Goal: Task Accomplishment & Management: Manage account settings

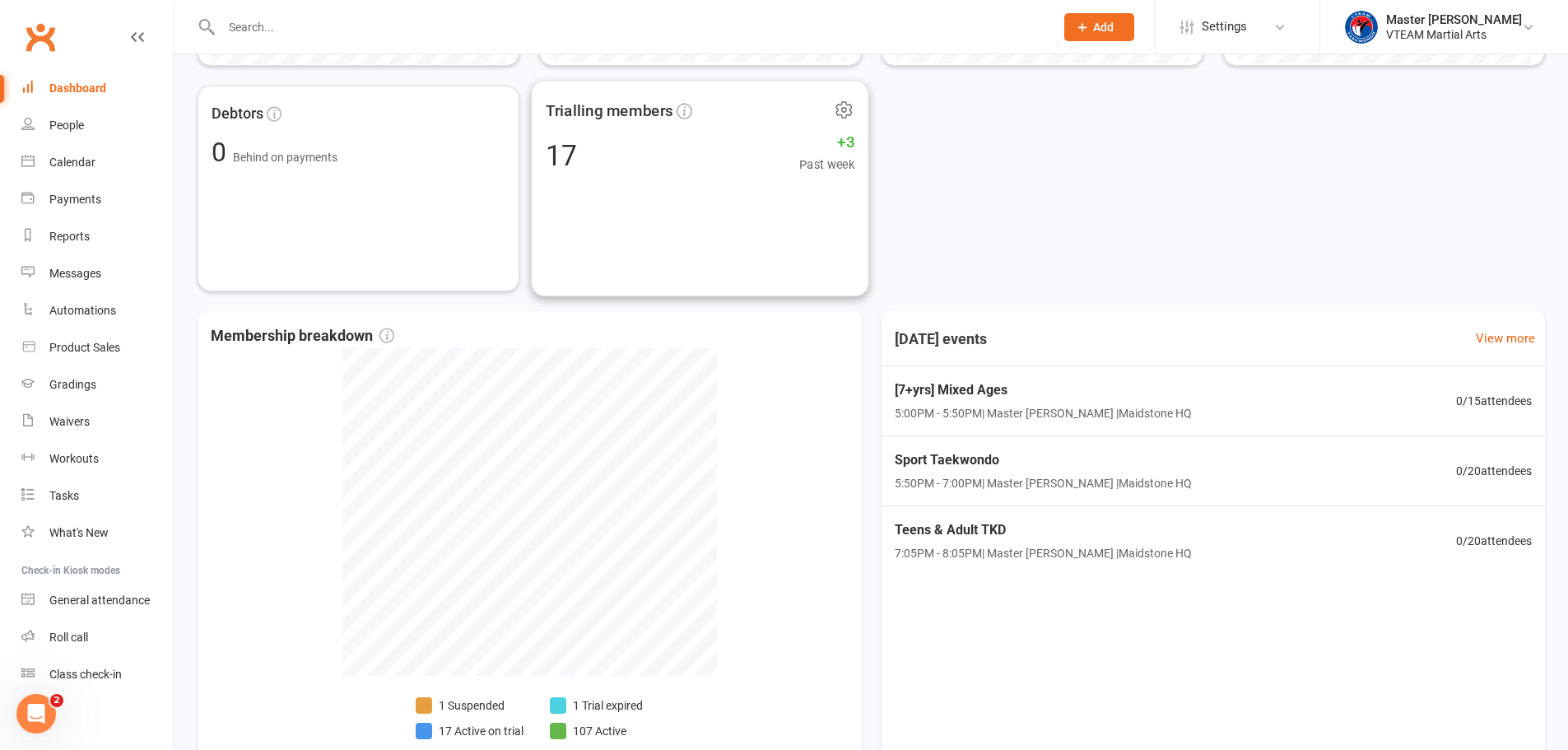
scroll to position [666, 0]
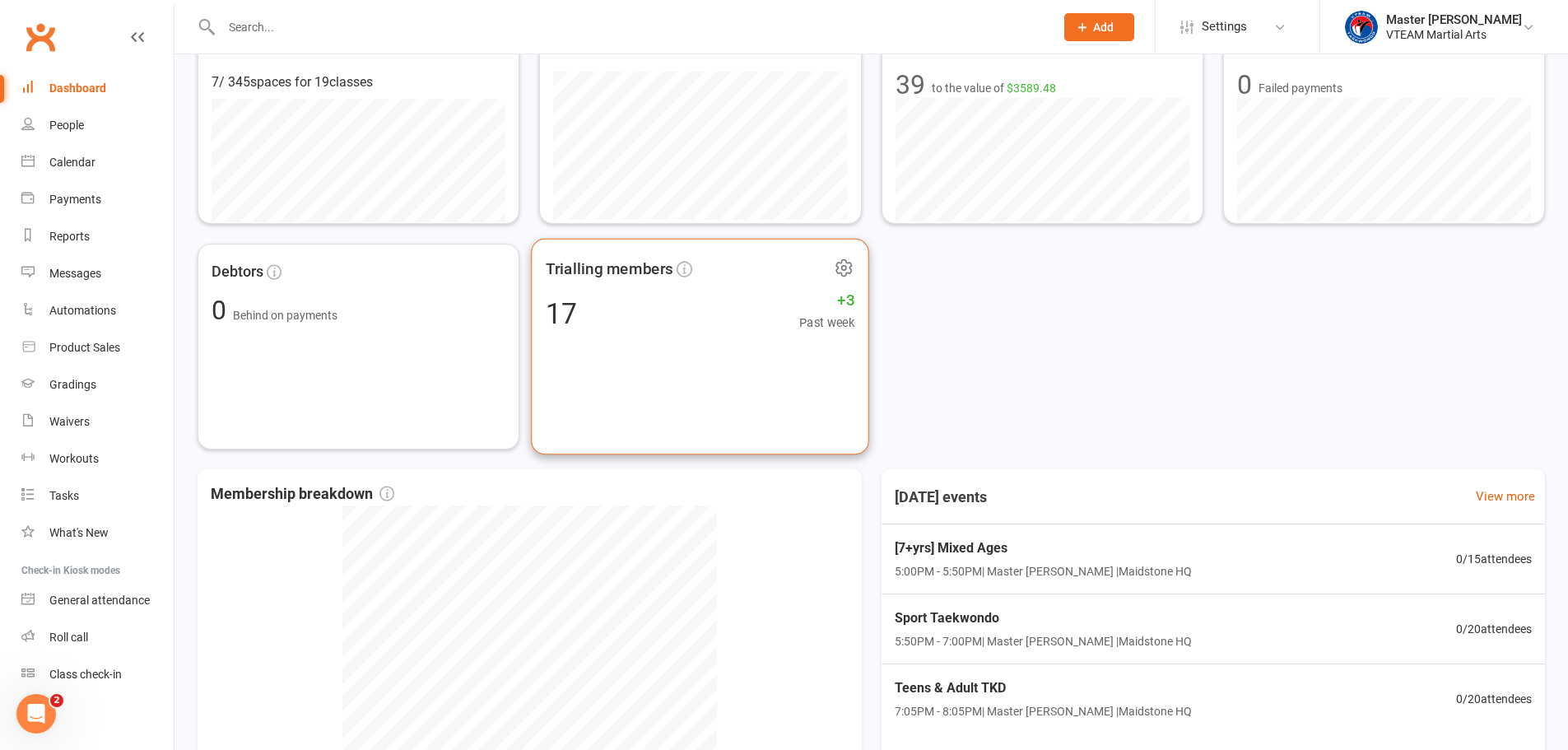
scroll to position [82, 0]
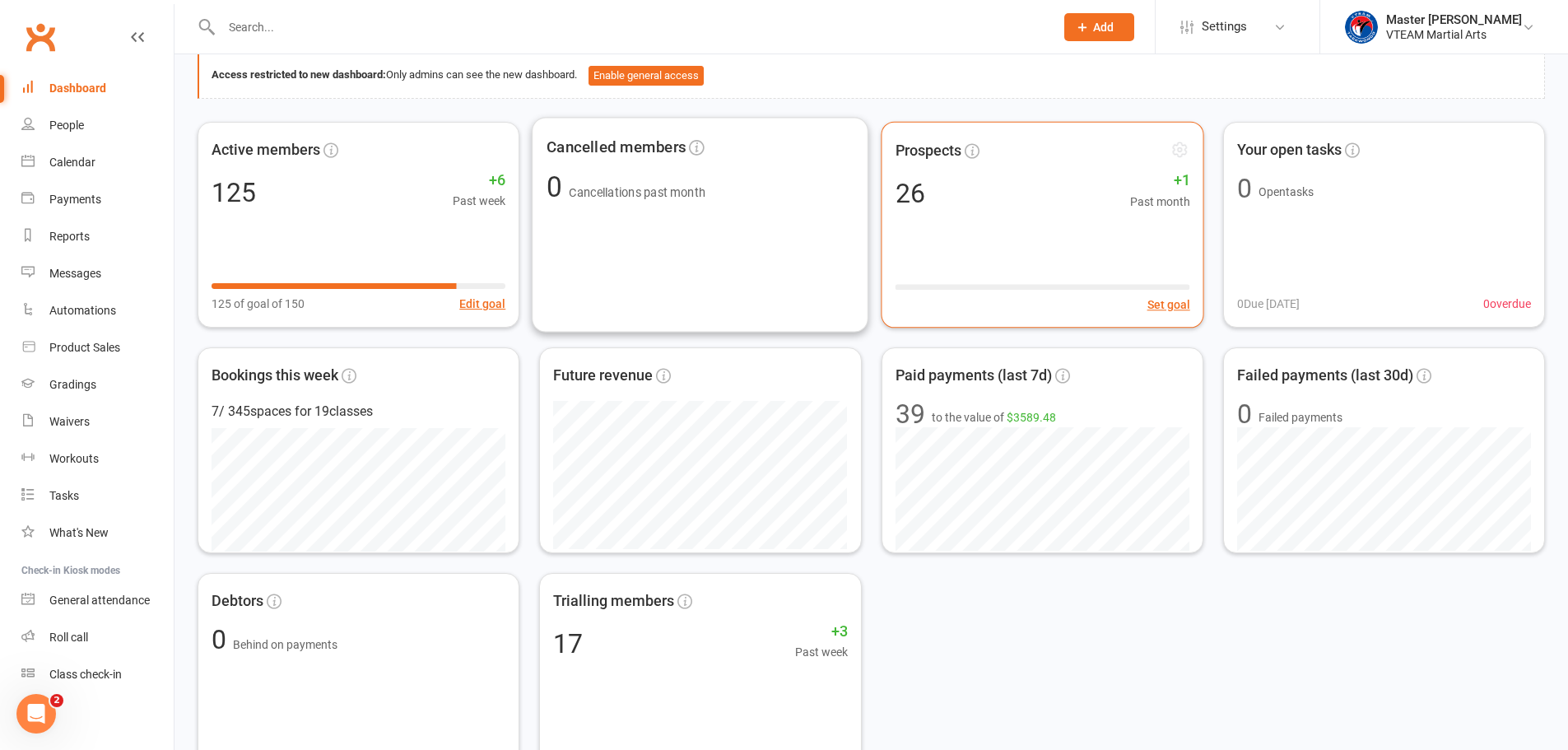
click at [918, 199] on div "26" at bounding box center [910, 192] width 30 height 26
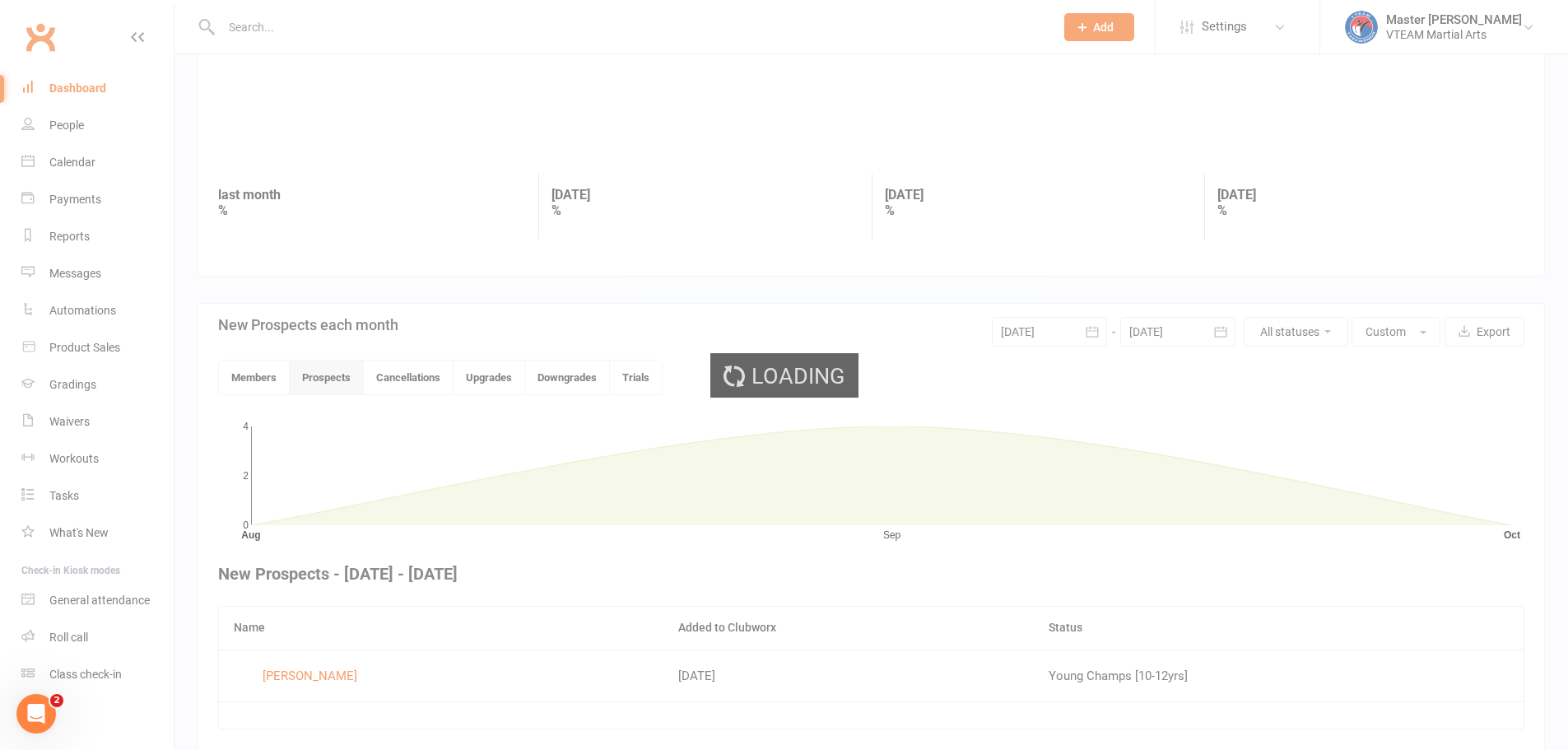
scroll to position [191, 0]
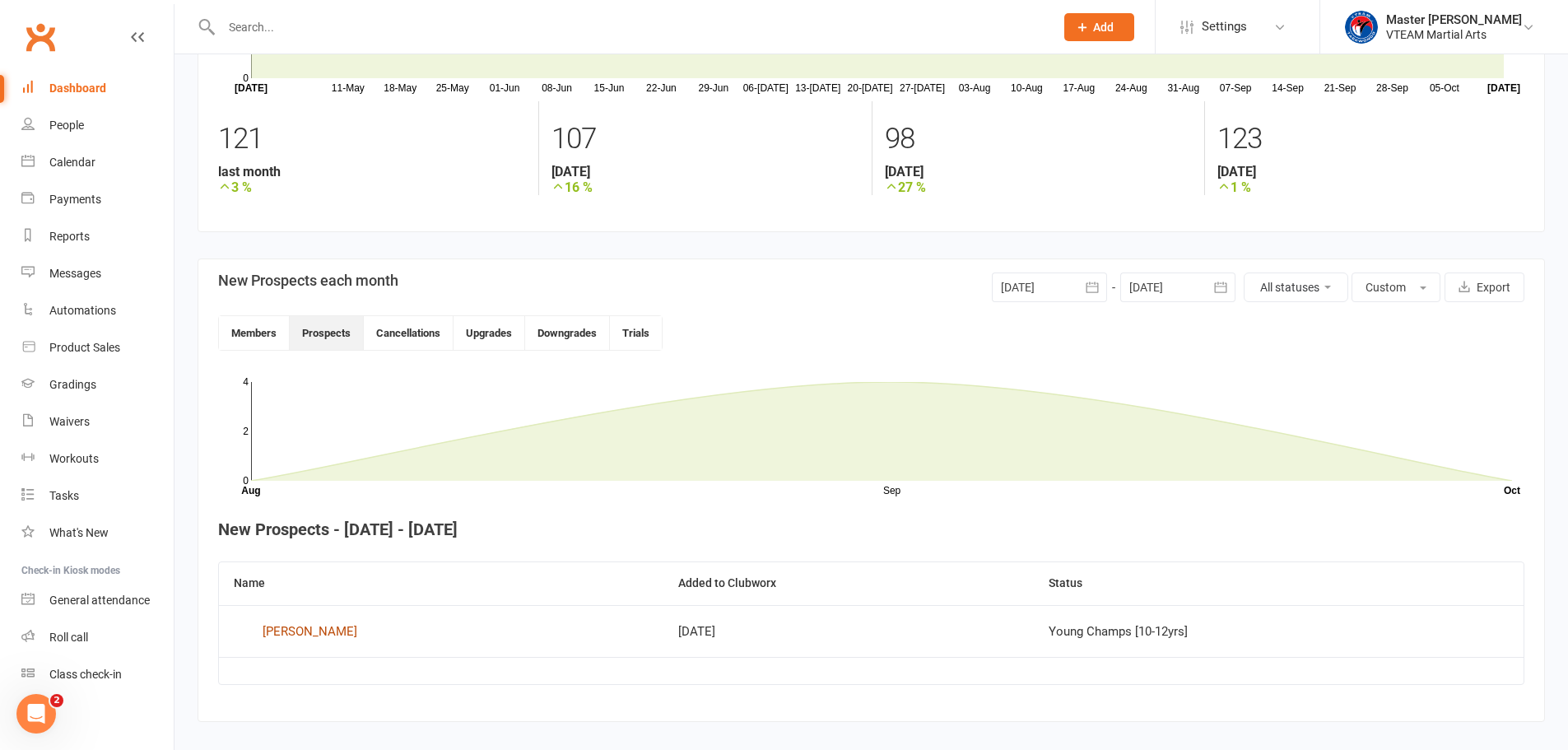
click at [326, 630] on div "Dylan O’Riordan" at bounding box center [310, 631] width 95 height 25
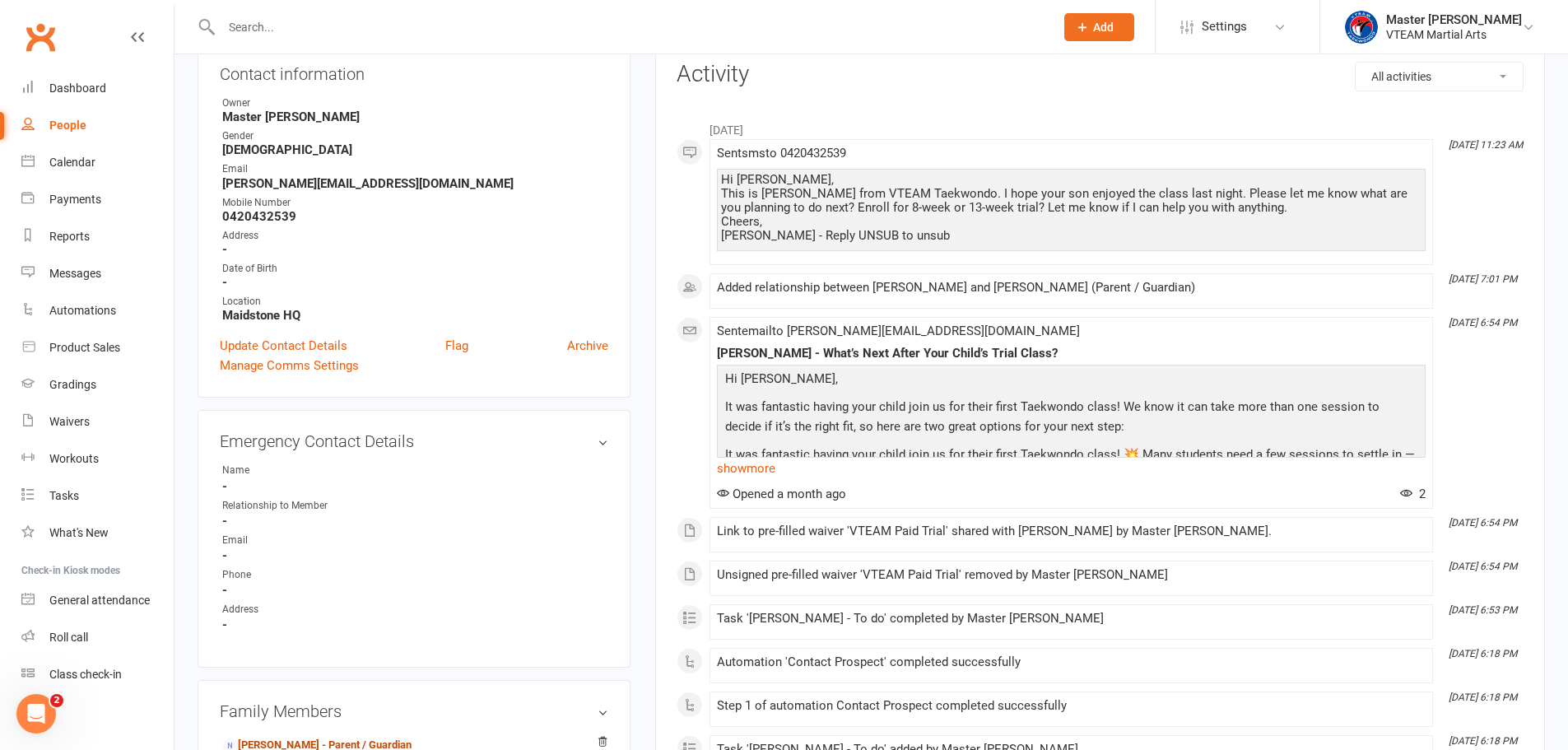
scroll to position [164, 0]
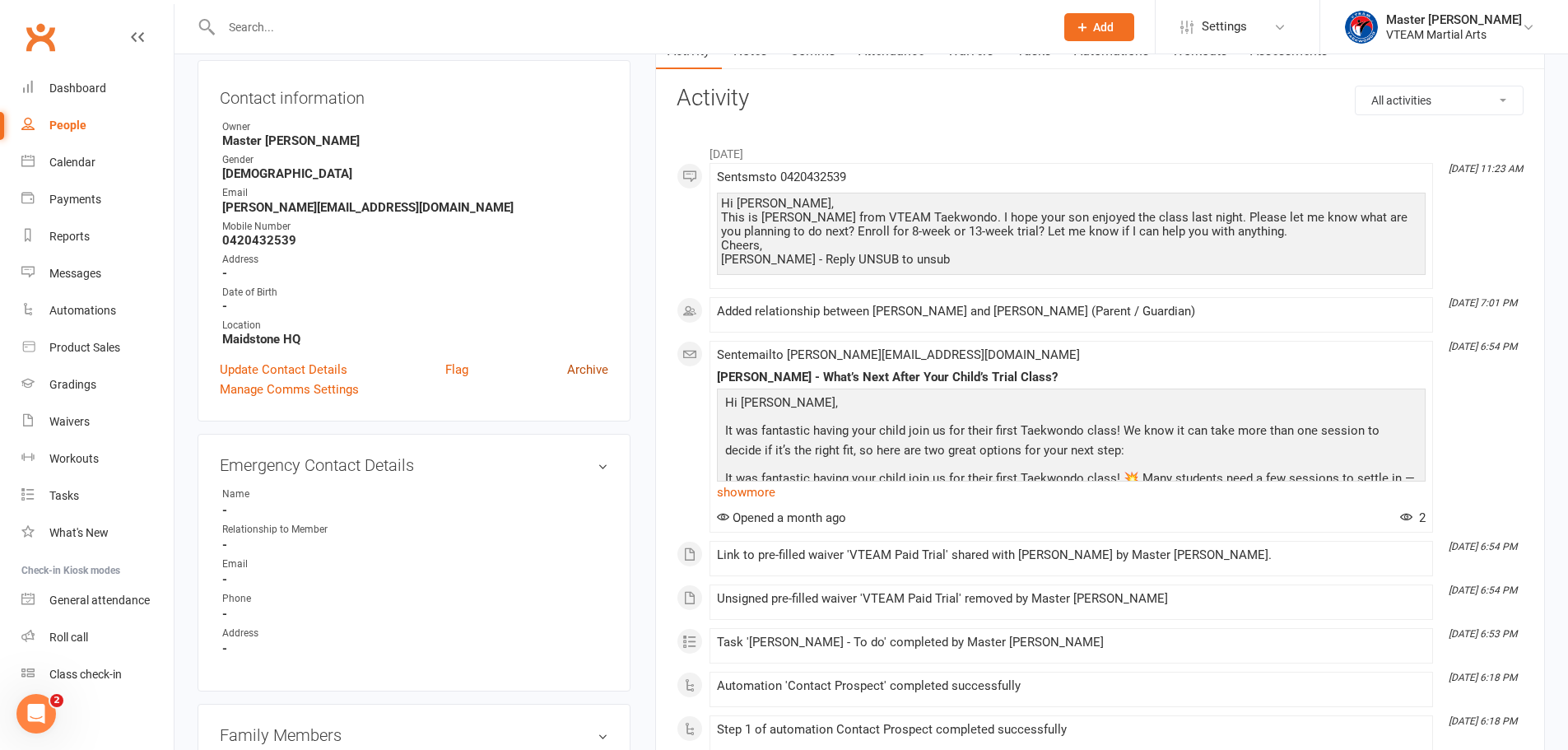
click at [590, 373] on link "Archive" at bounding box center [588, 369] width 42 height 19
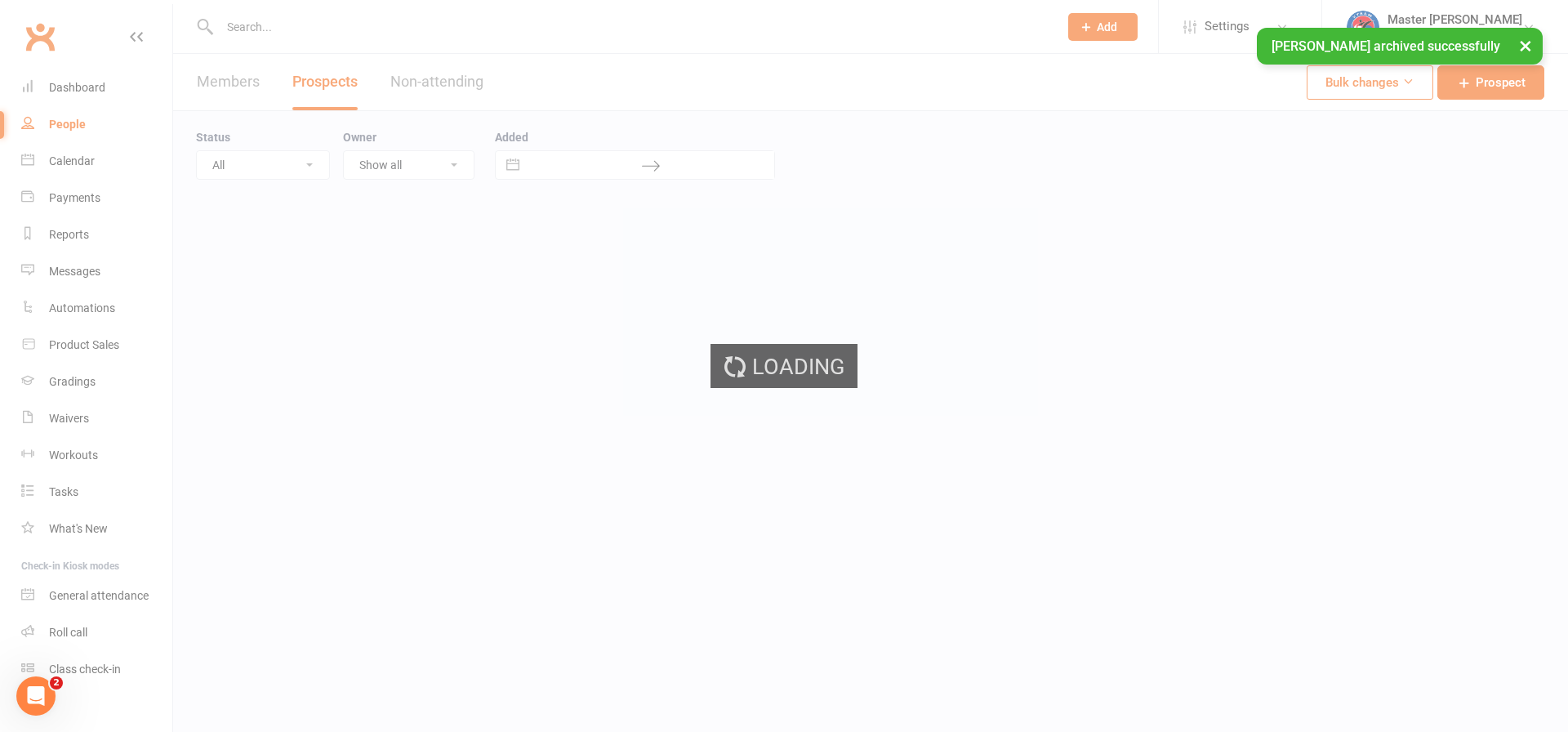
select select "100"
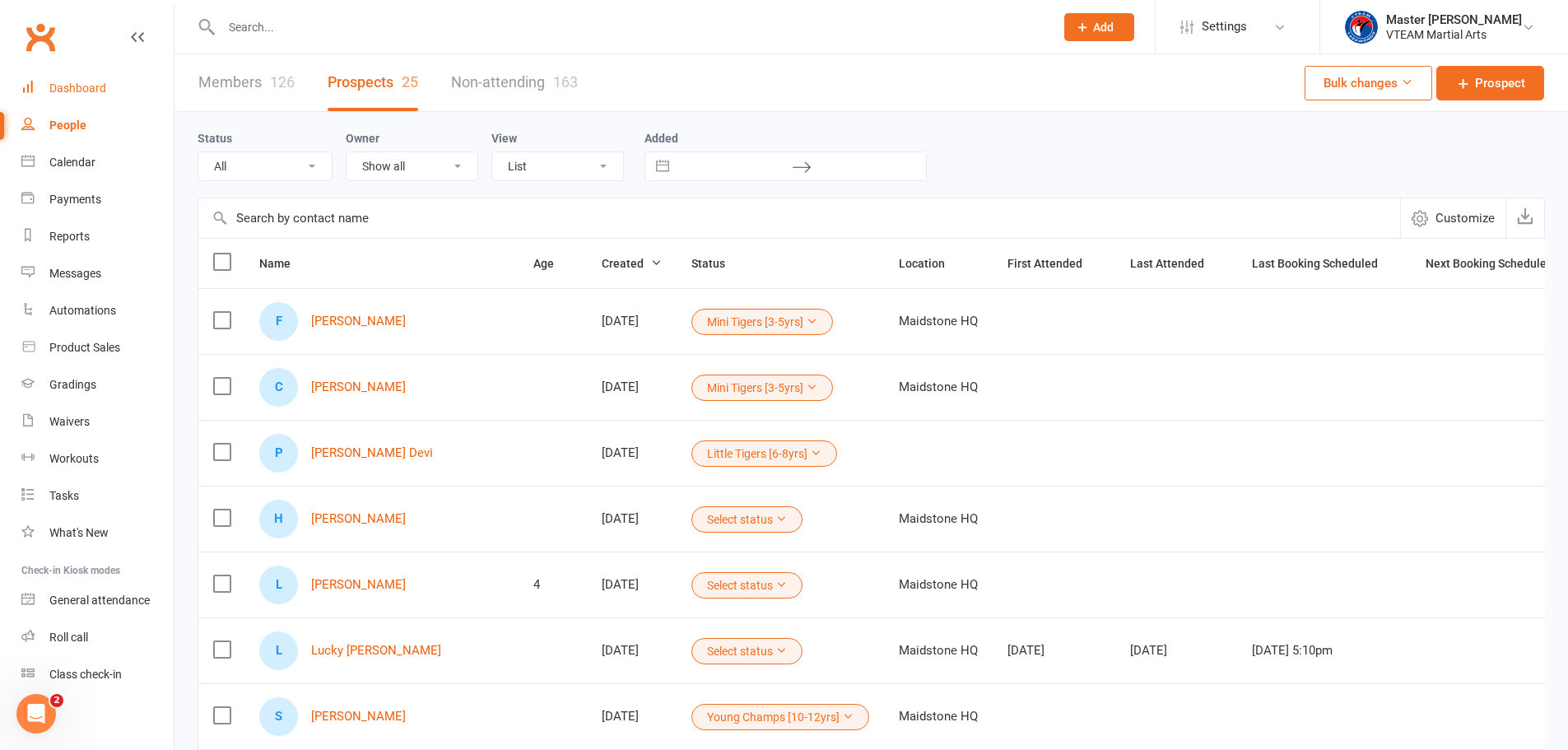
click at [83, 93] on div "Dashboard" at bounding box center [77, 88] width 57 height 14
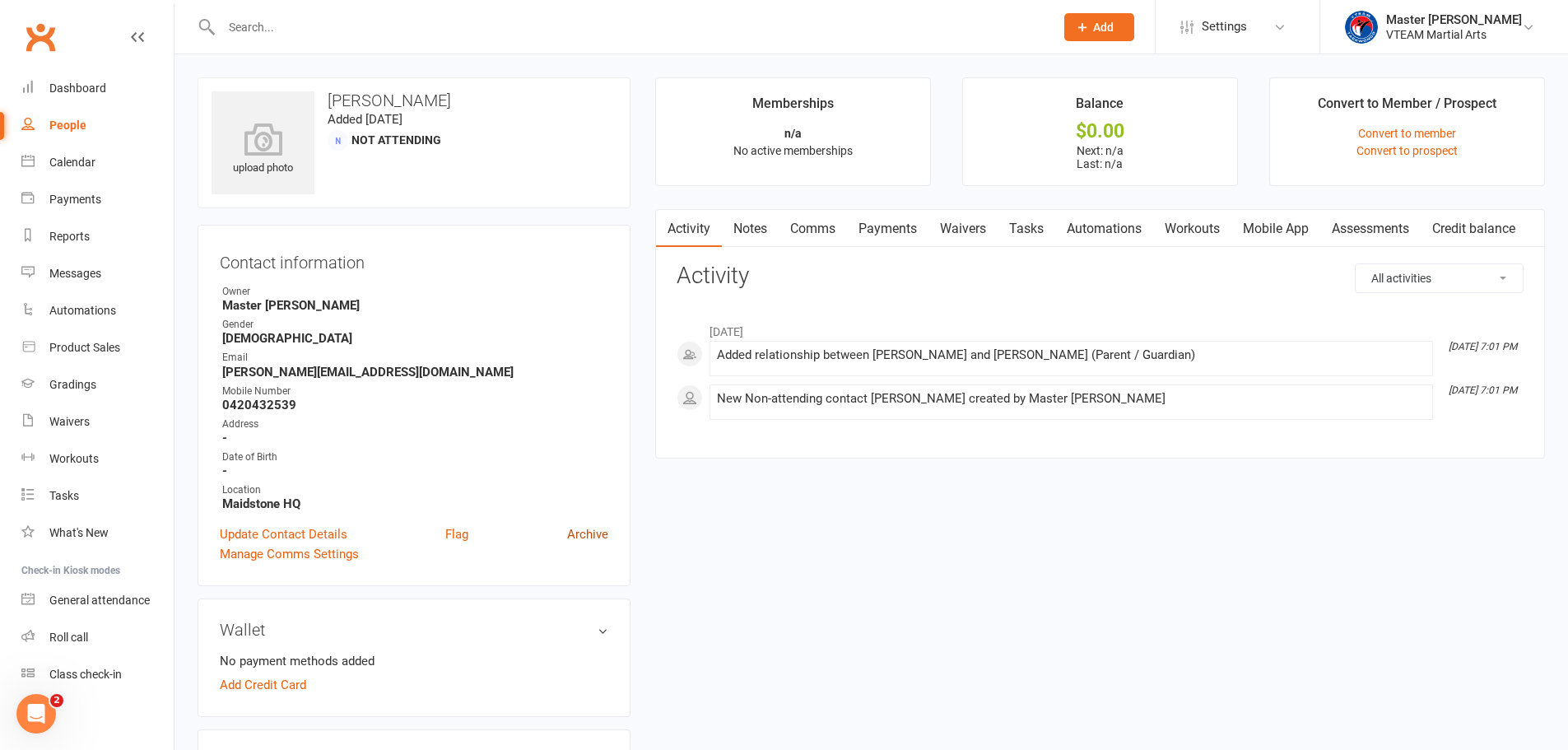
click at [597, 537] on link "Archive" at bounding box center [588, 534] width 42 height 19
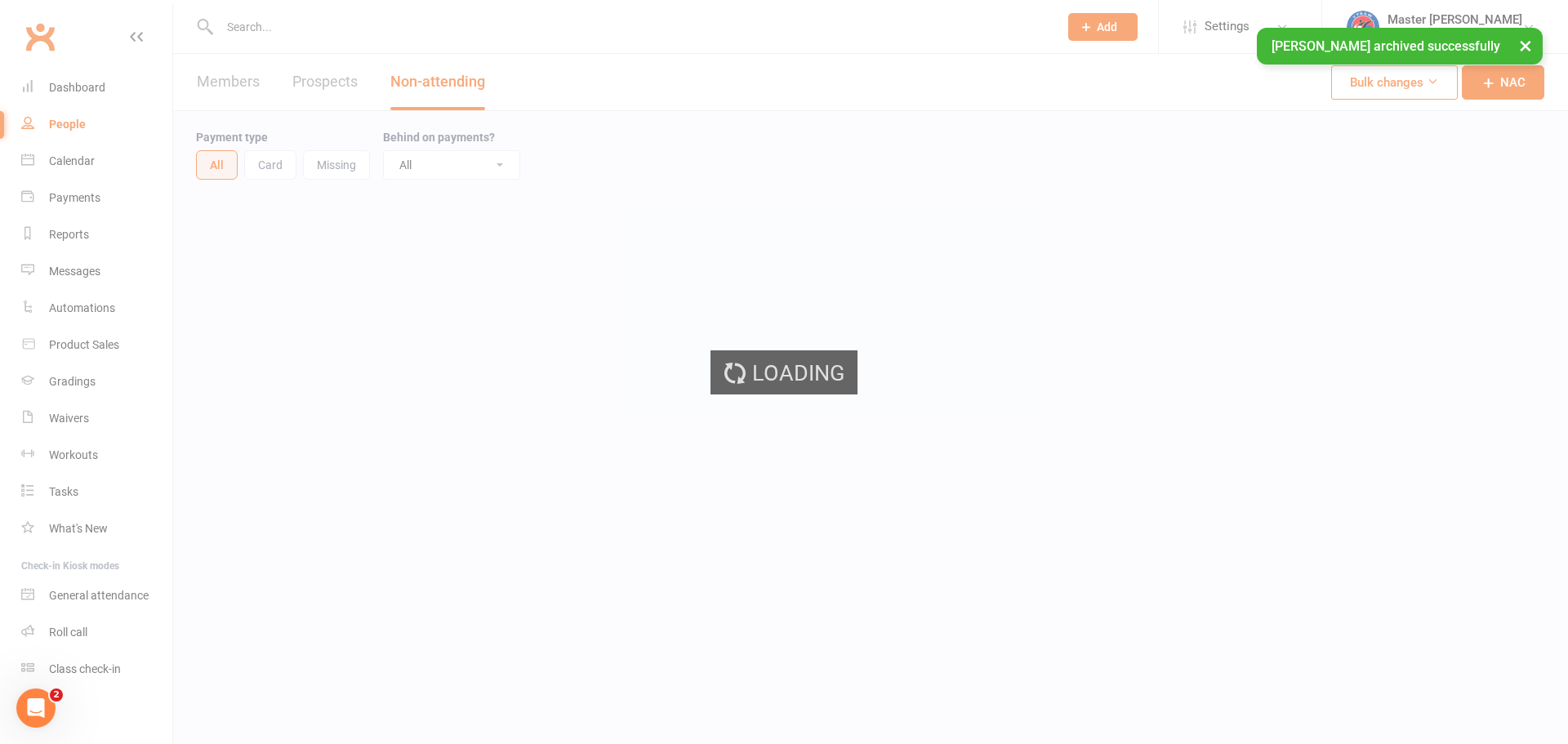
select select "100"
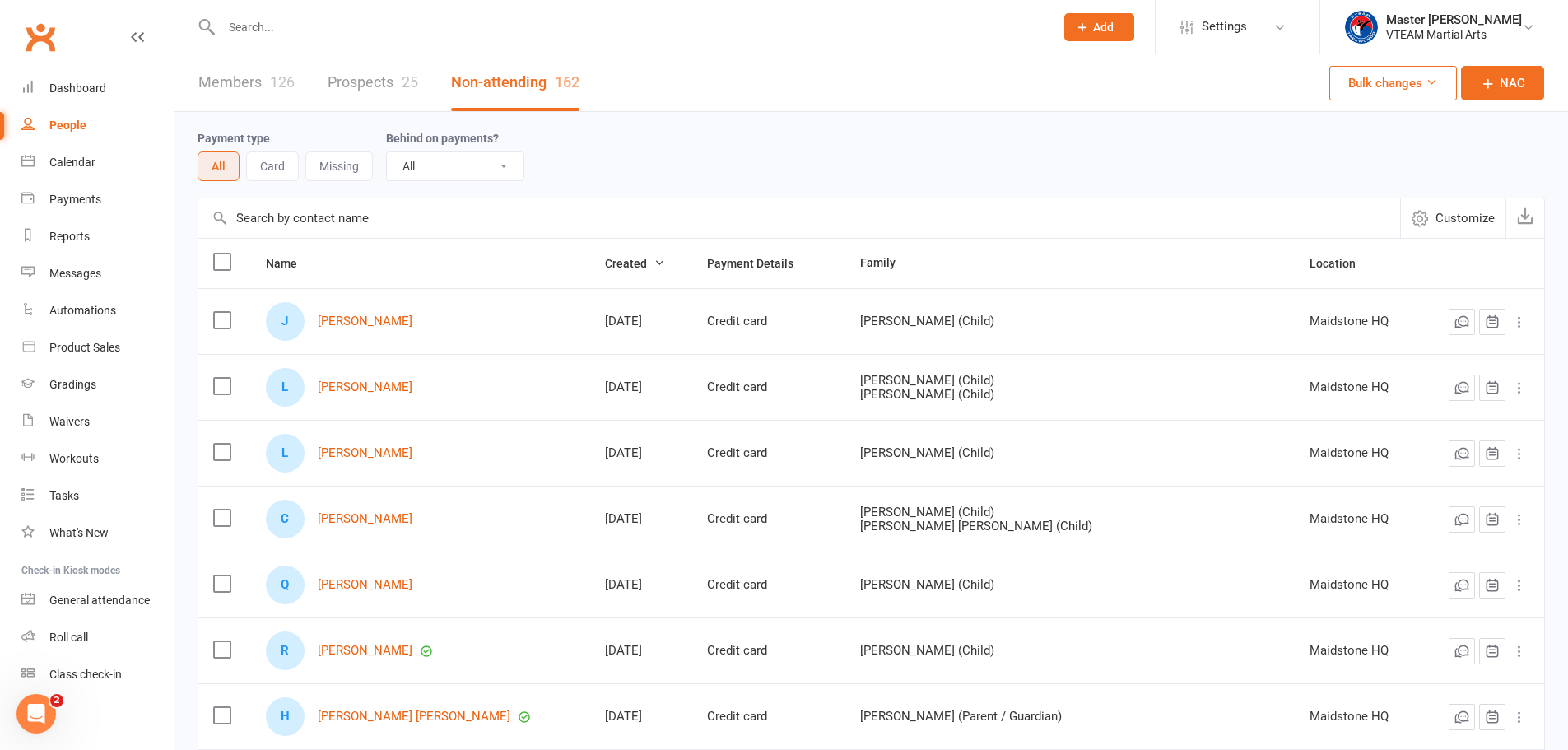
click at [371, 87] on link "Prospects 25" at bounding box center [373, 82] width 91 height 57
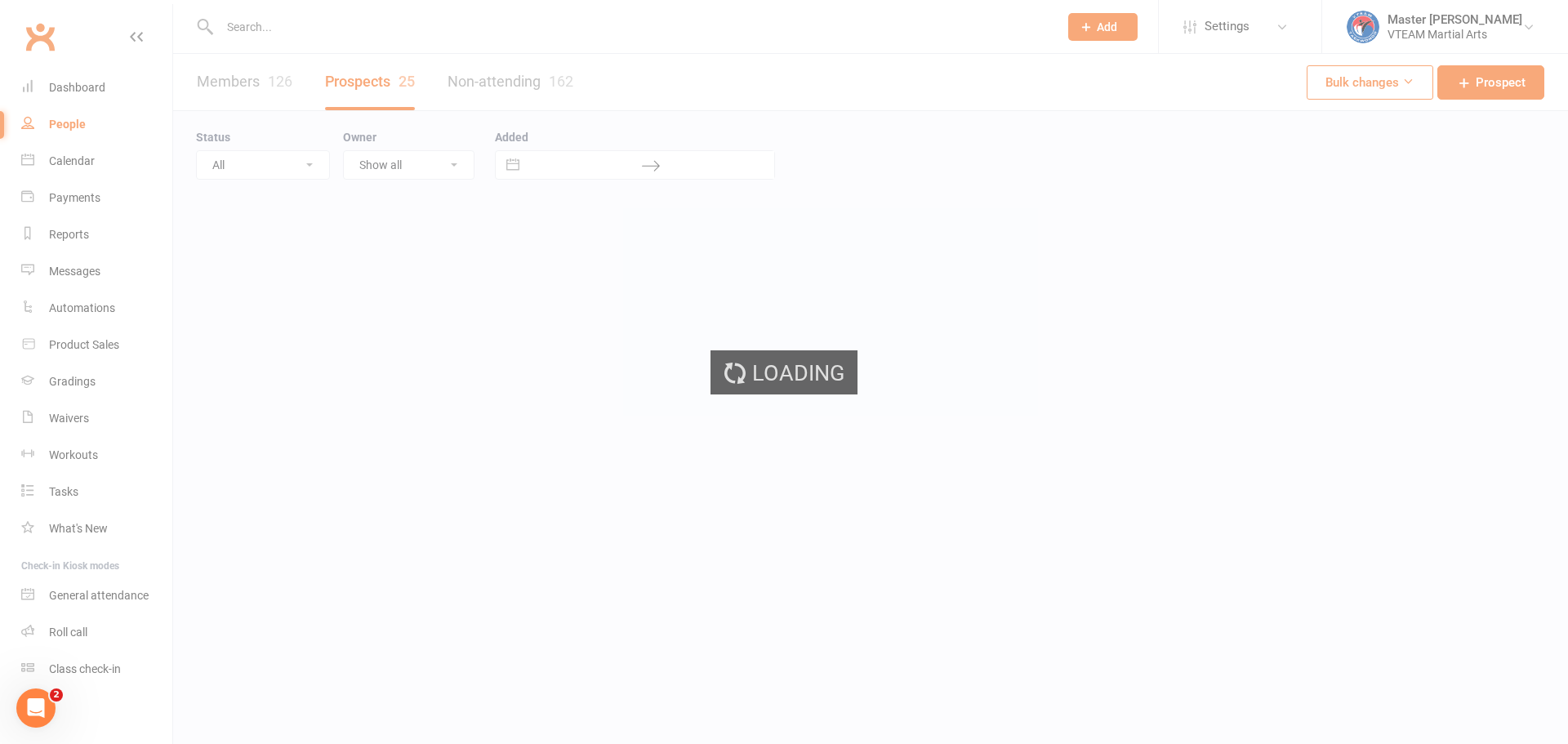
select select "100"
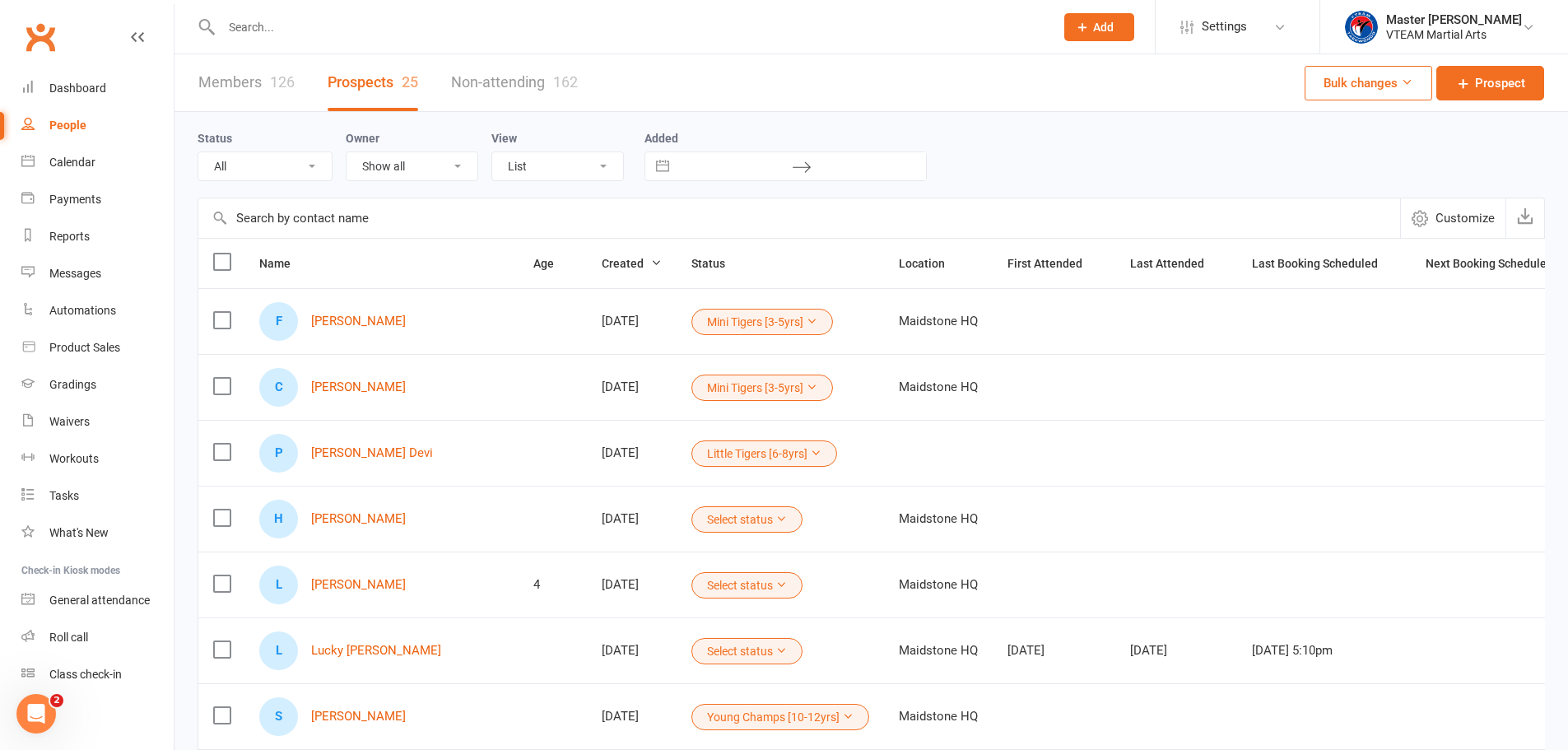
click at [519, 91] on link "Non-attending 162" at bounding box center [514, 82] width 127 height 57
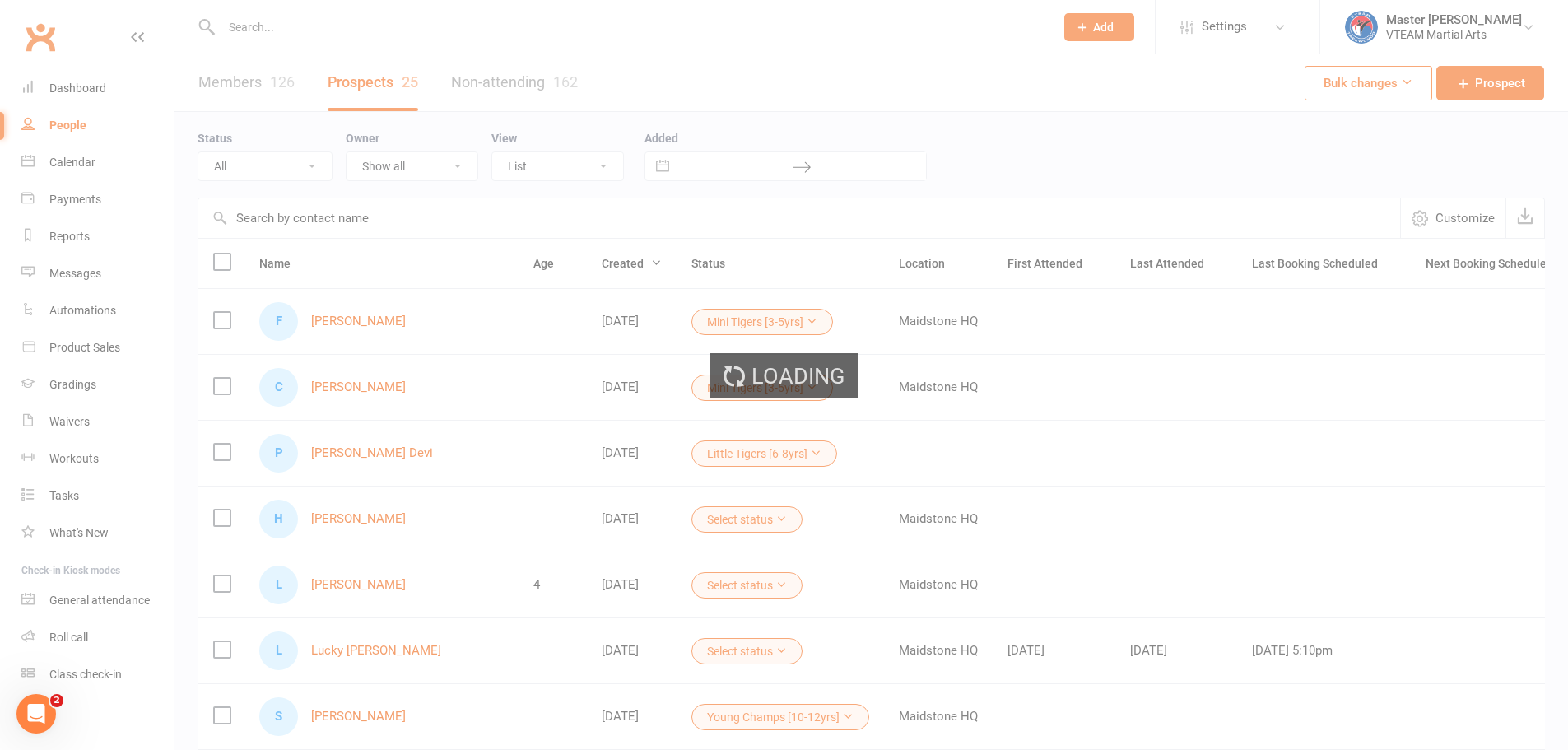
select select "100"
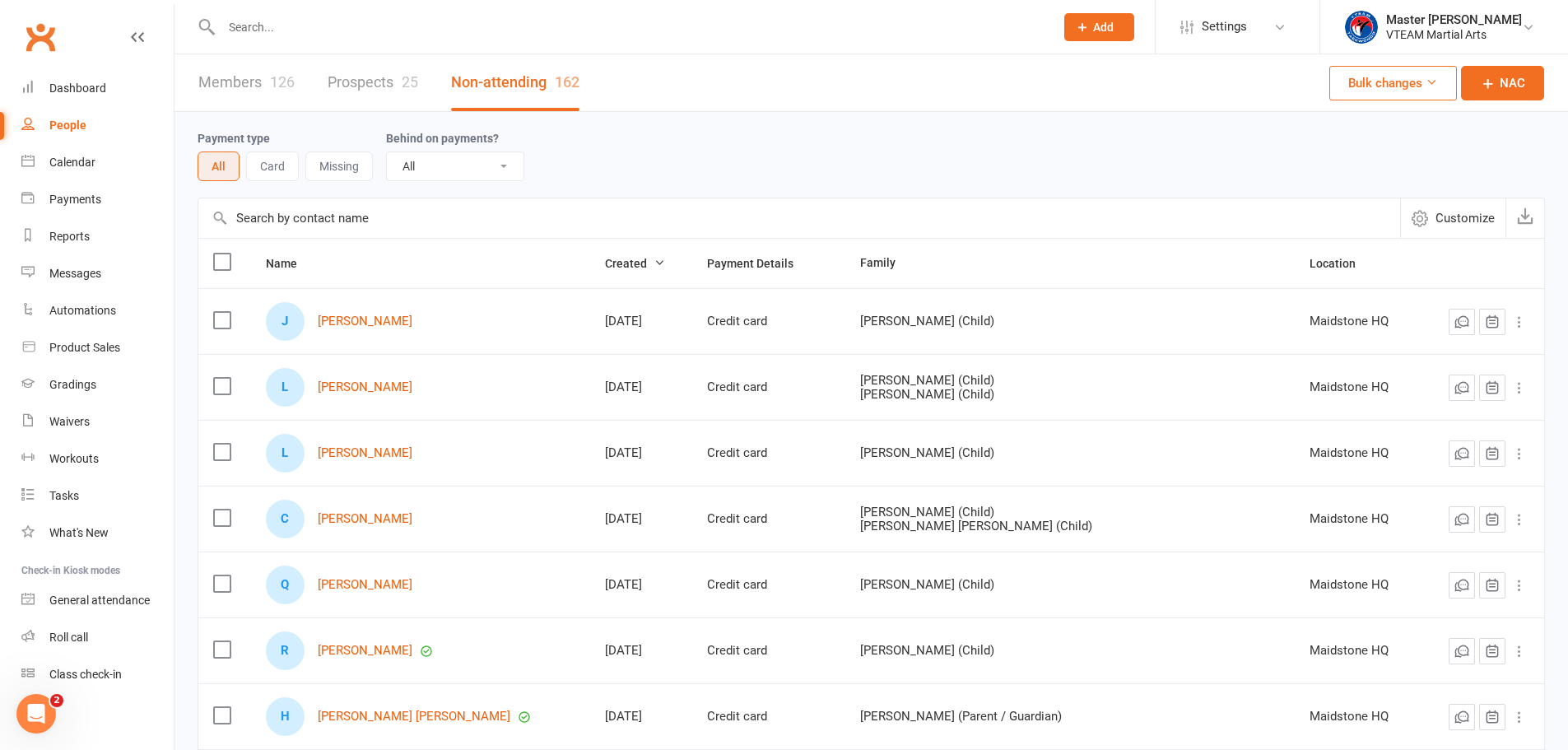
click at [270, 81] on div "126" at bounding box center [282, 82] width 25 height 17
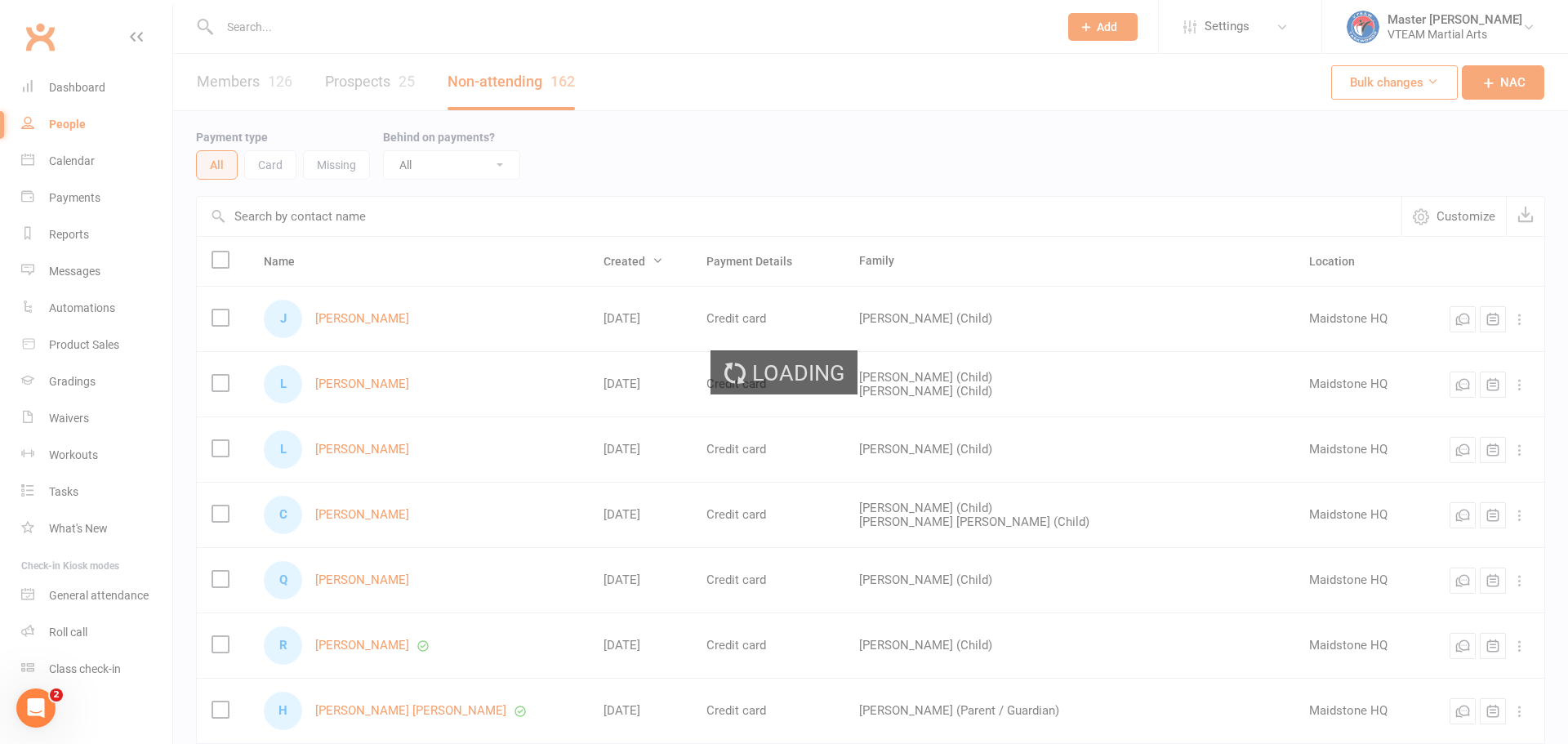
select select "100"
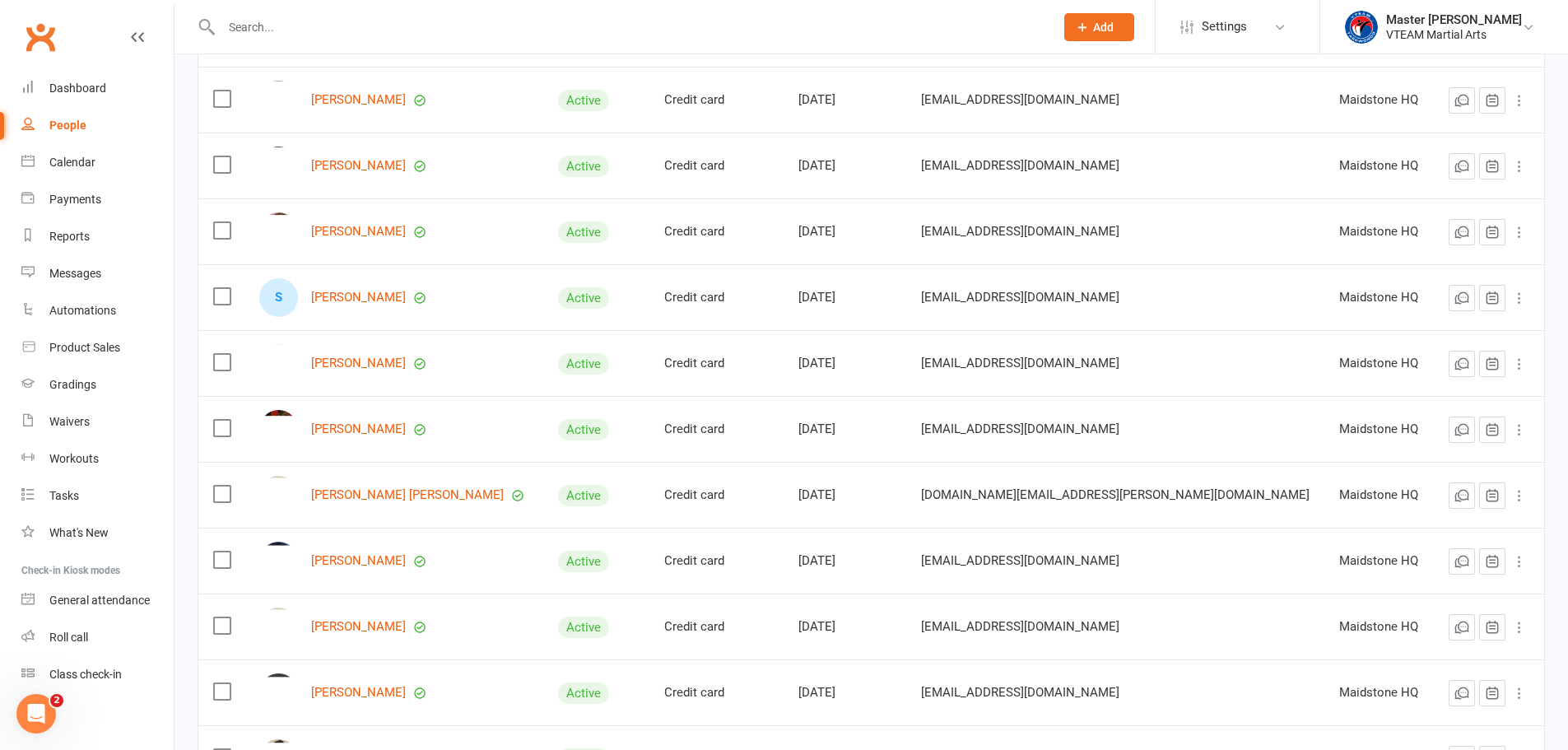
scroll to position [5282, 0]
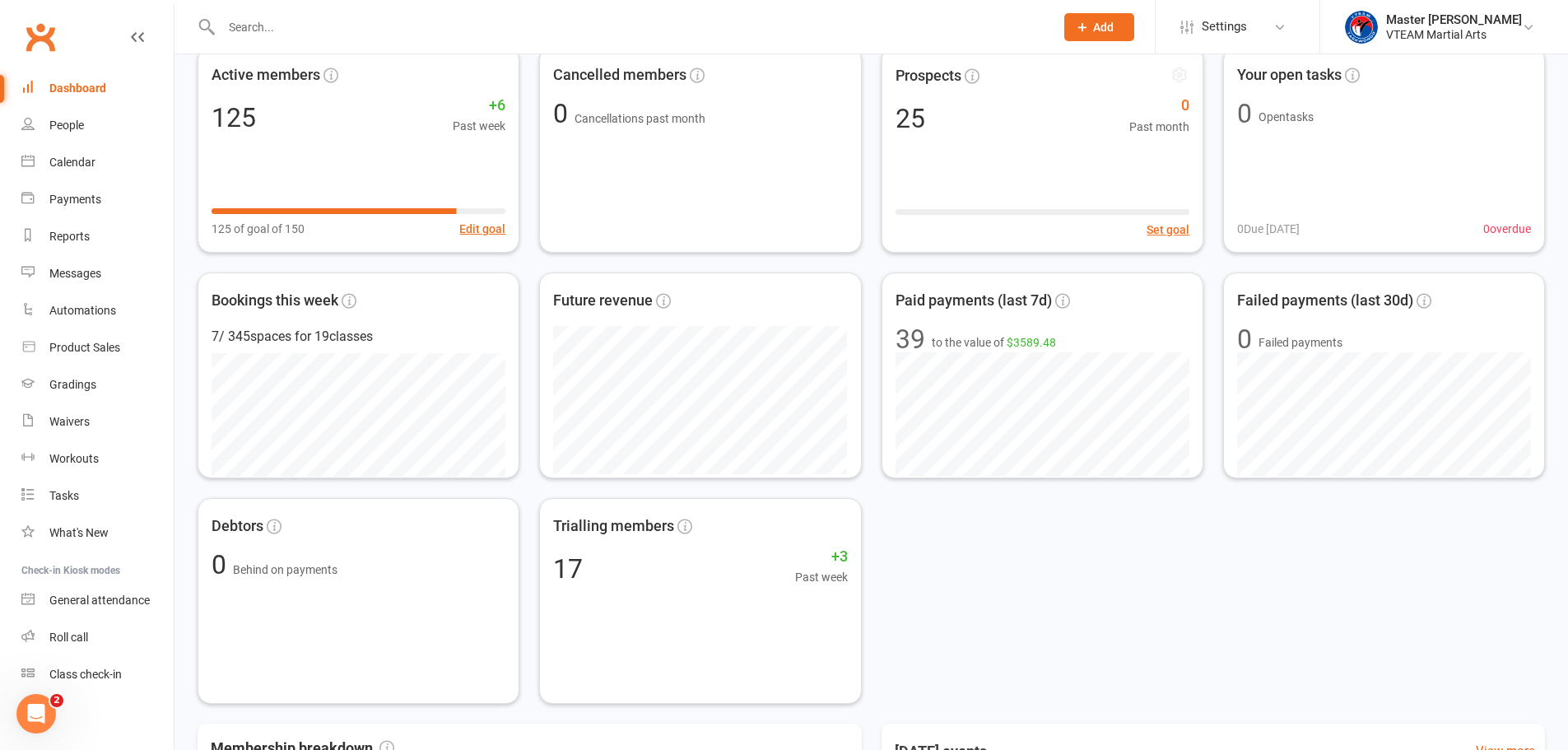
scroll to position [8, 0]
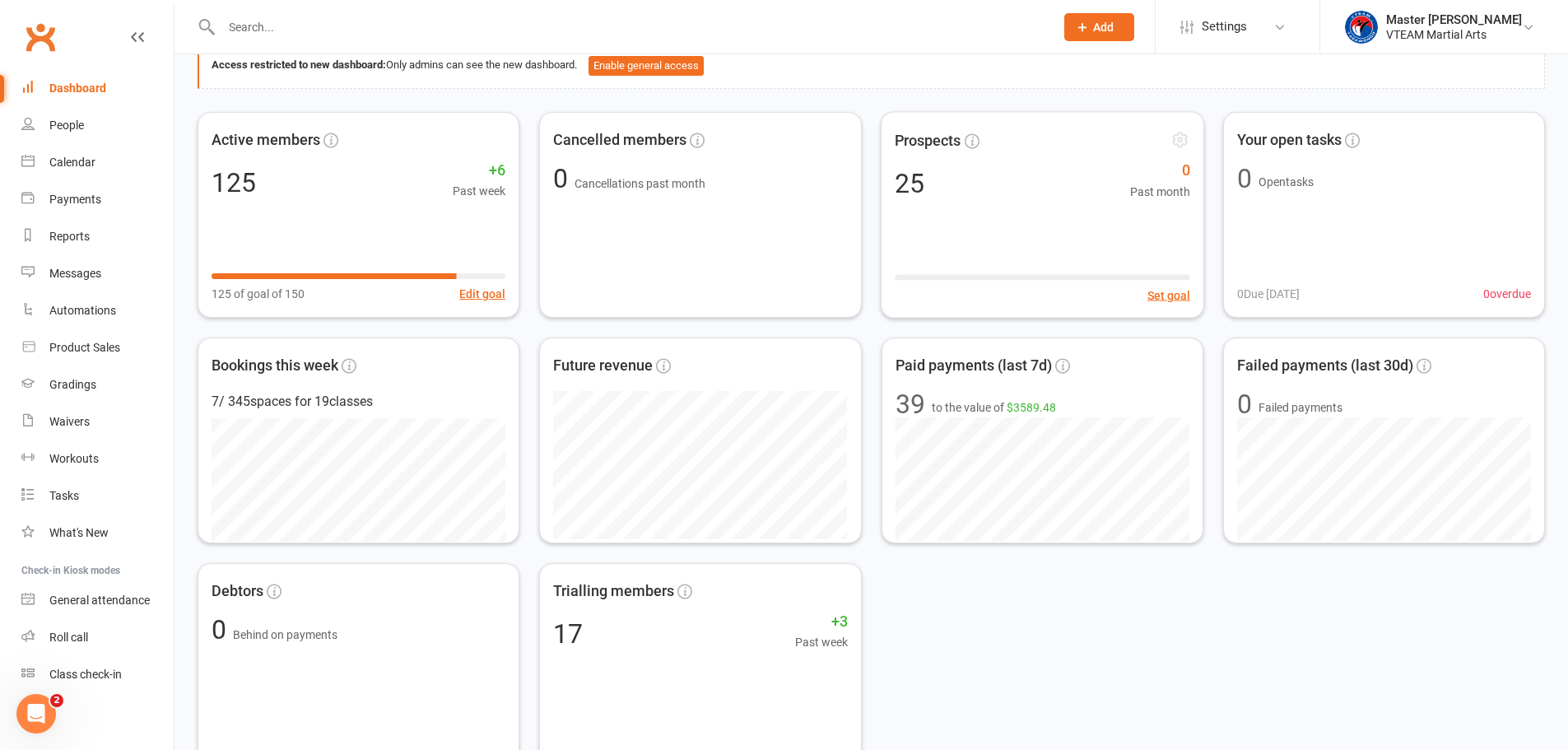
scroll to position [336, 0]
